Goal: Task Accomplishment & Management: Manage account settings

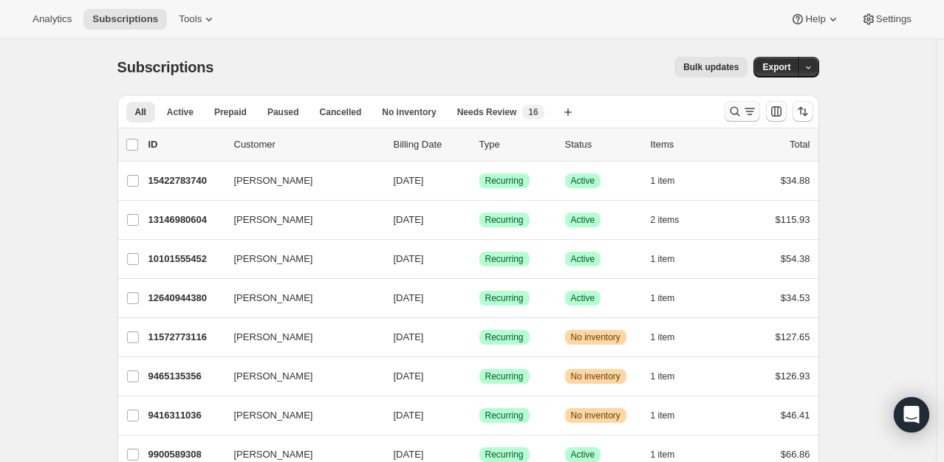
click at [738, 119] on button "Search and filter results" at bounding box center [741, 111] width 35 height 21
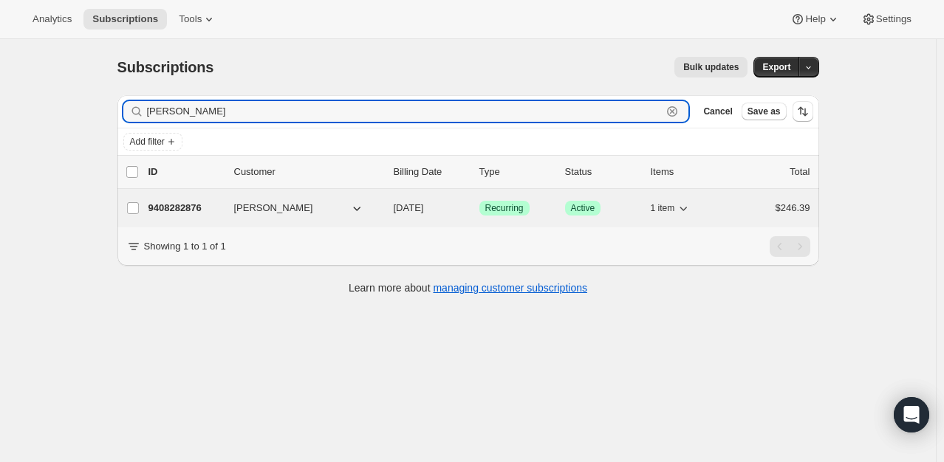
type input "[PERSON_NAME]"
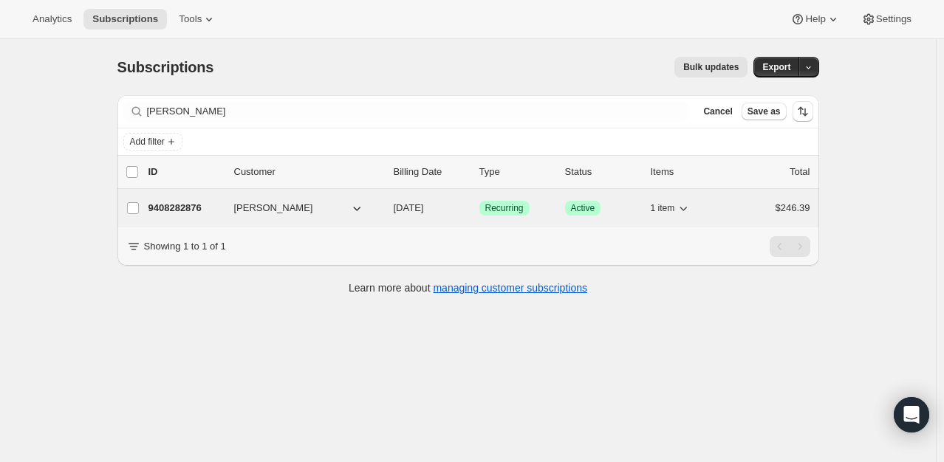
click at [183, 210] on p "9408282876" at bounding box center [185, 208] width 74 height 15
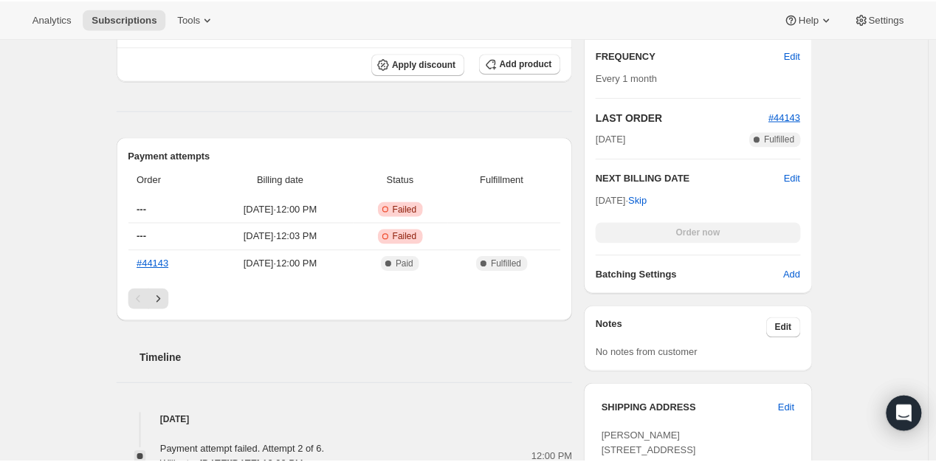
scroll to position [148, 0]
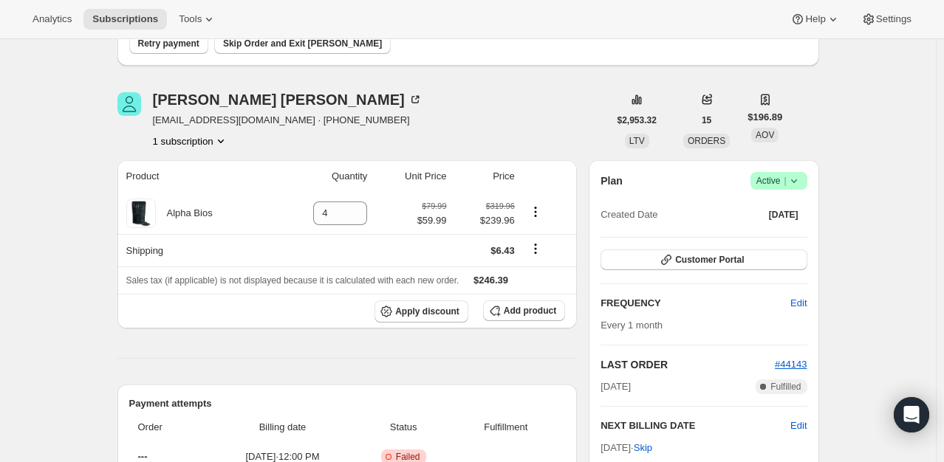
drag, startPoint x: 800, startPoint y: 171, endPoint x: 794, endPoint y: 188, distance: 18.0
click at [800, 172] on span "Success Active |" at bounding box center [778, 181] width 57 height 18
click at [794, 208] on span "Pause subscription" at bounding box center [781, 209] width 81 height 11
